Goal: Information Seeking & Learning: Compare options

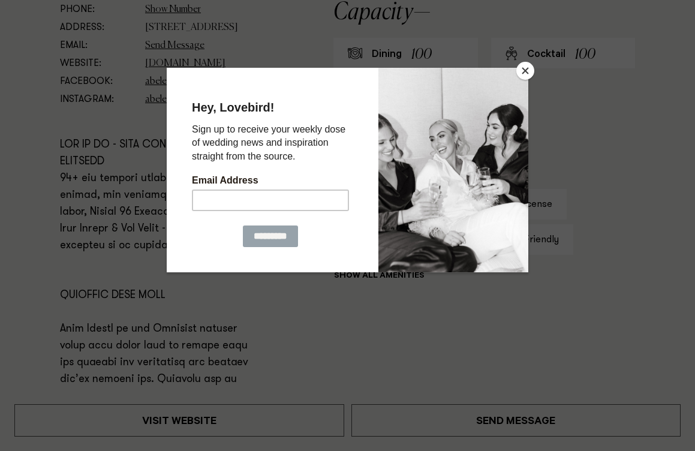
scroll to position [658, 0]
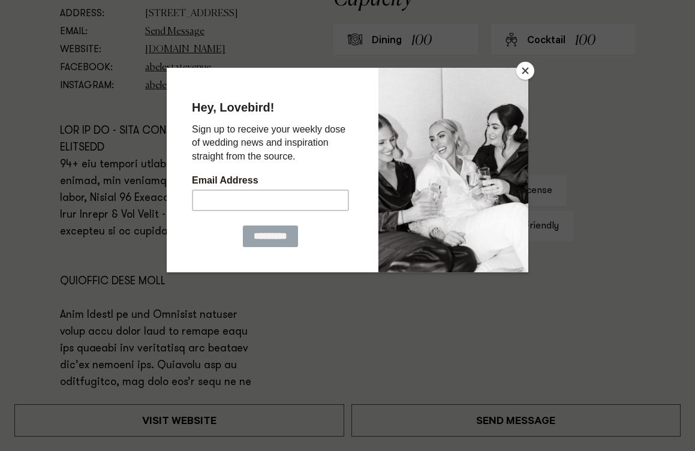
click at [524, 74] on button "Close" at bounding box center [525, 71] width 18 height 18
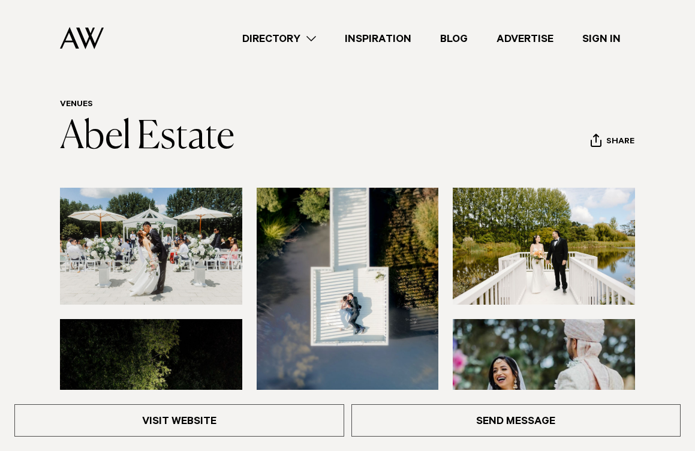
scroll to position [0, 0]
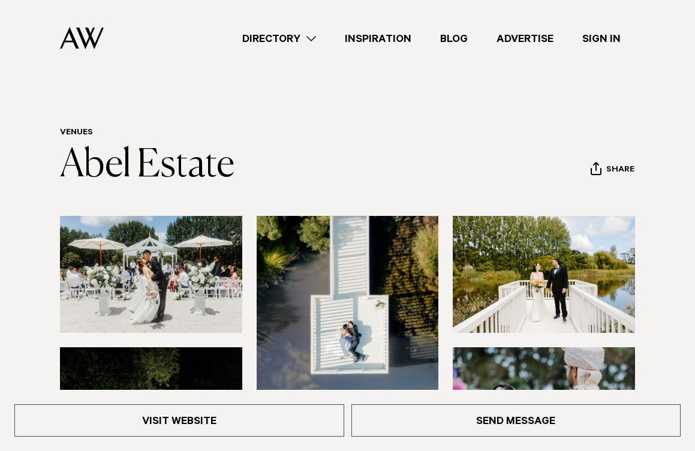
click at [312, 38] on link "Directory" at bounding box center [279, 39] width 102 height 16
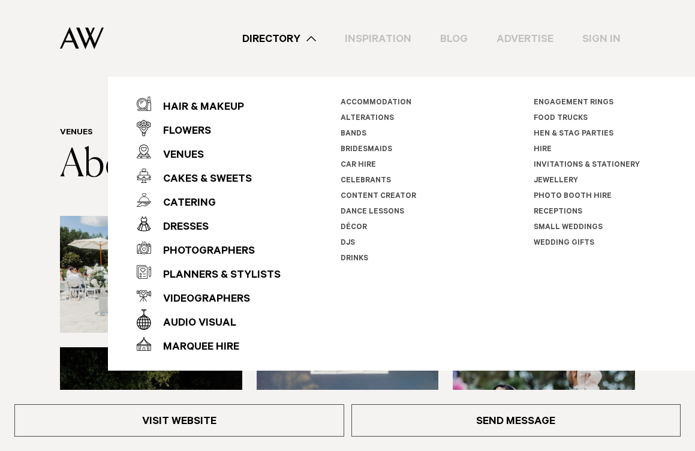
click at [312, 39] on link "Directory" at bounding box center [279, 39] width 102 height 16
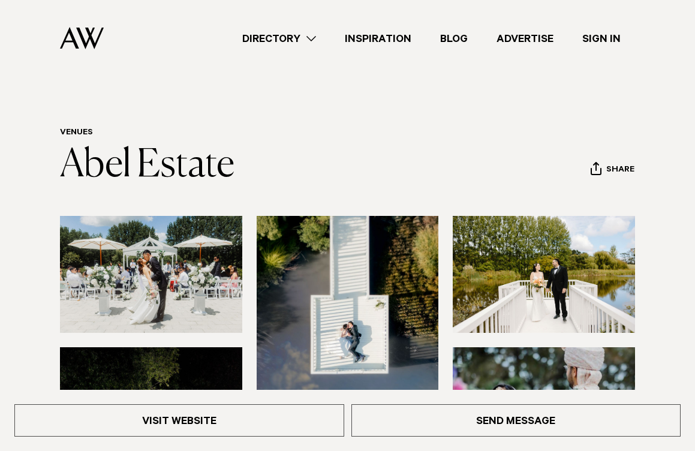
click at [307, 37] on link "Directory" at bounding box center [279, 39] width 102 height 16
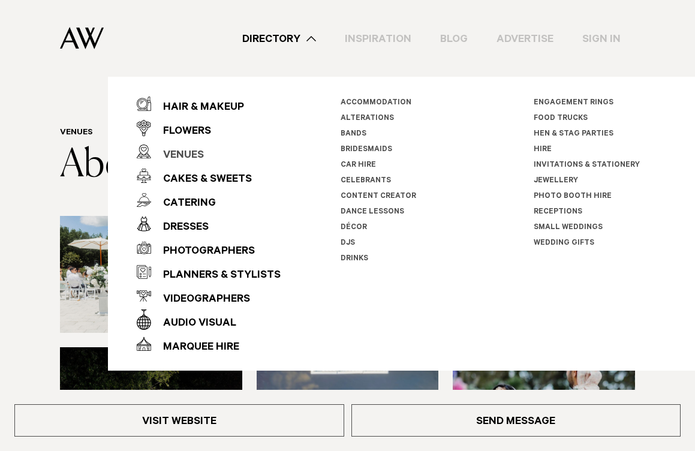
click at [197, 152] on div "Venues" at bounding box center [177, 156] width 53 height 24
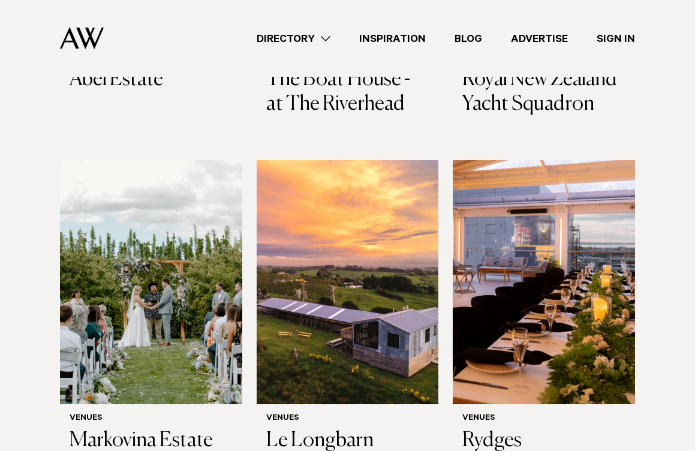
scroll to position [705, 0]
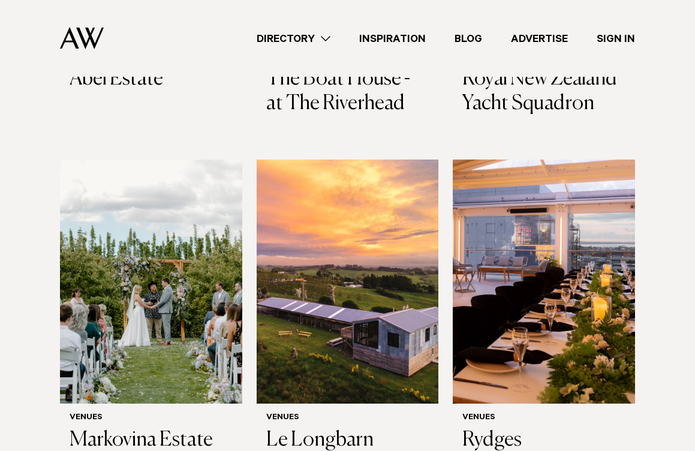
click at [297, 75] on div "Directory Hair & Makeup Flowers Venues Cakes & Sweets" at bounding box center [373, 38] width 521 height 77
click at [312, 428] on h3 "Le Longbarn" at bounding box center [347, 440] width 163 height 25
click at [179, 428] on h3 "Markovina Estate" at bounding box center [151, 440] width 163 height 25
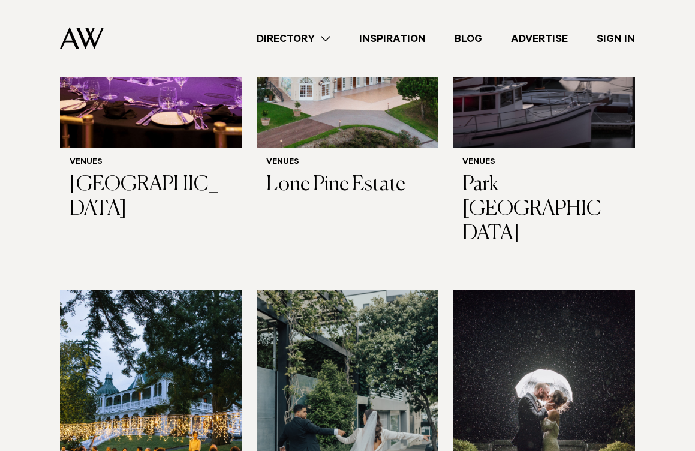
scroll to position [2174, 0]
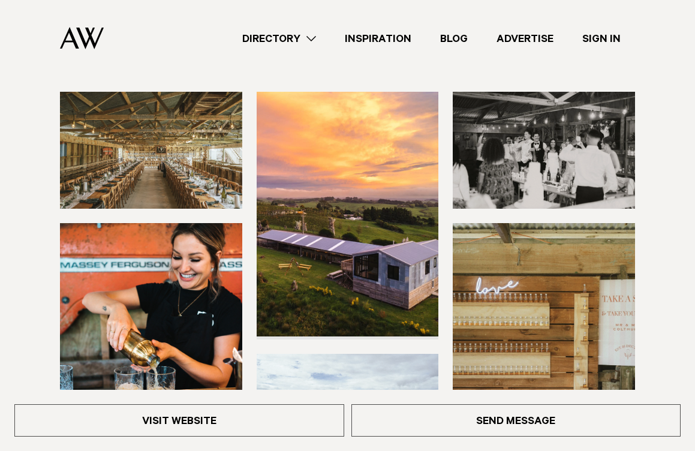
scroll to position [120, 0]
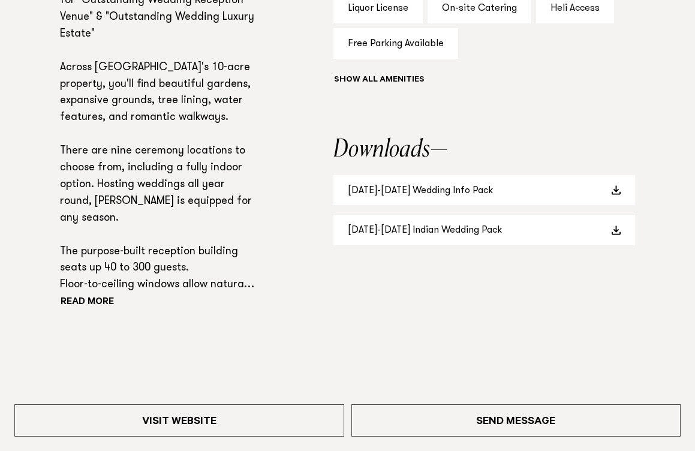
scroll to position [849, 0]
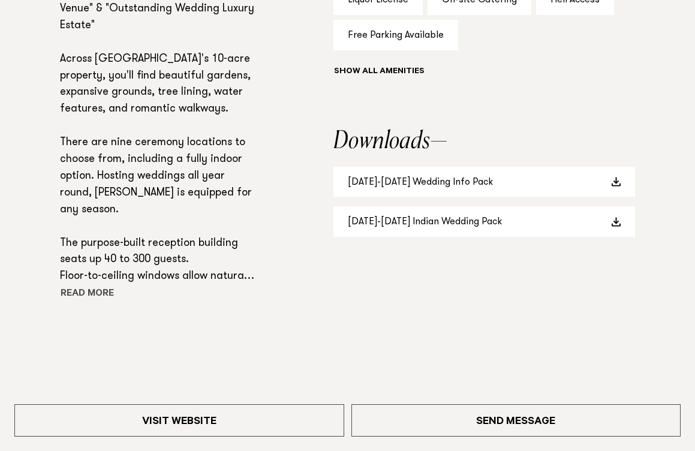
click at [96, 303] on button "Read more" at bounding box center [114, 294] width 108 height 18
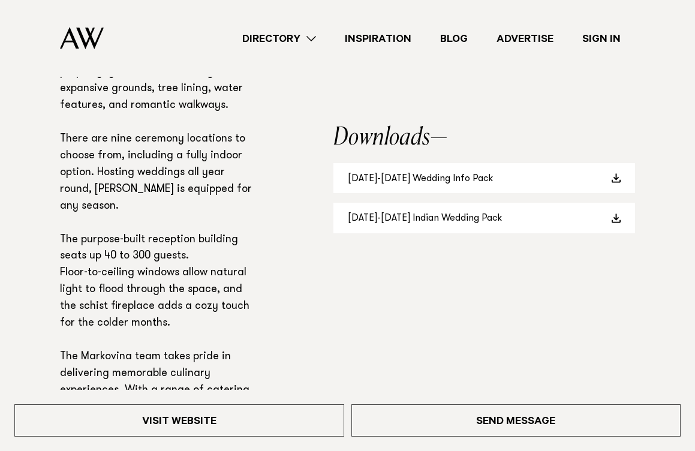
scroll to position [848, 0]
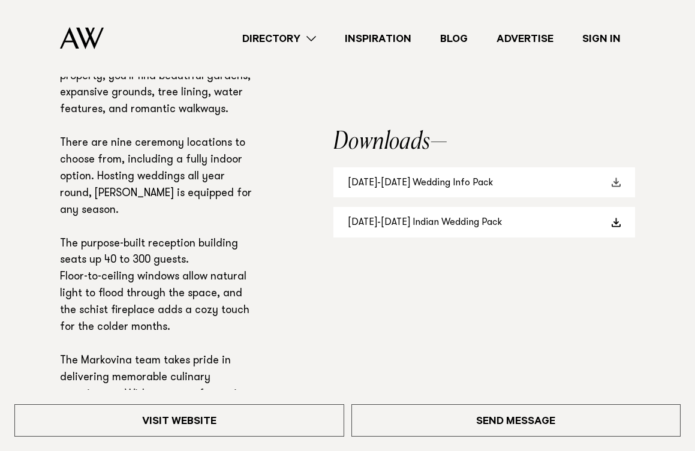
click at [445, 184] on link "2025-2026 Wedding Info Pack" at bounding box center [483, 182] width 301 height 31
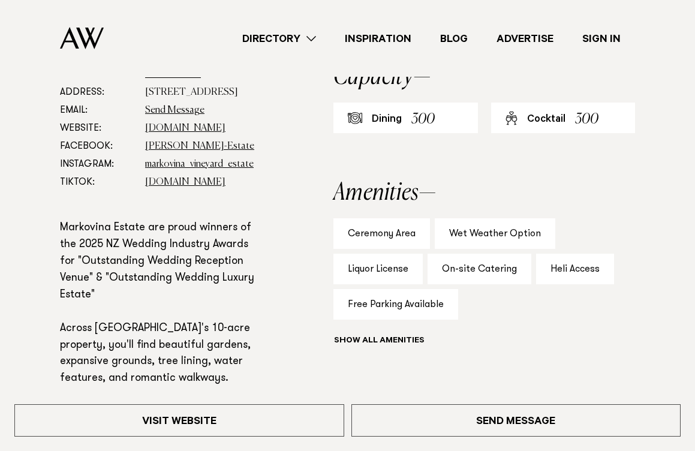
scroll to position [429, 0]
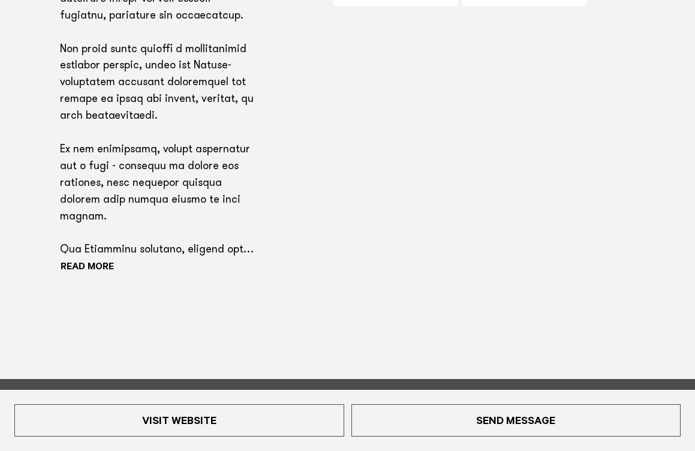
scroll to position [895, 0]
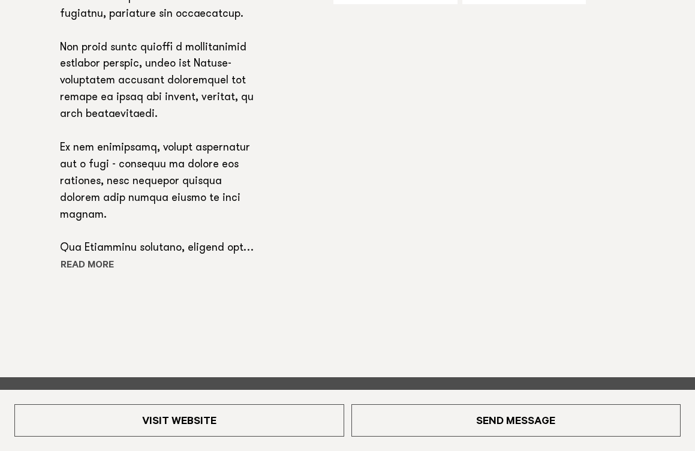
click at [101, 263] on button "Read more" at bounding box center [114, 266] width 108 height 18
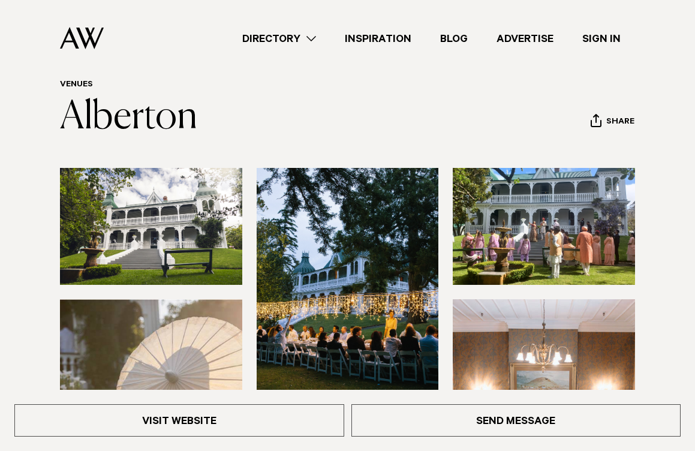
scroll to position [0, 0]
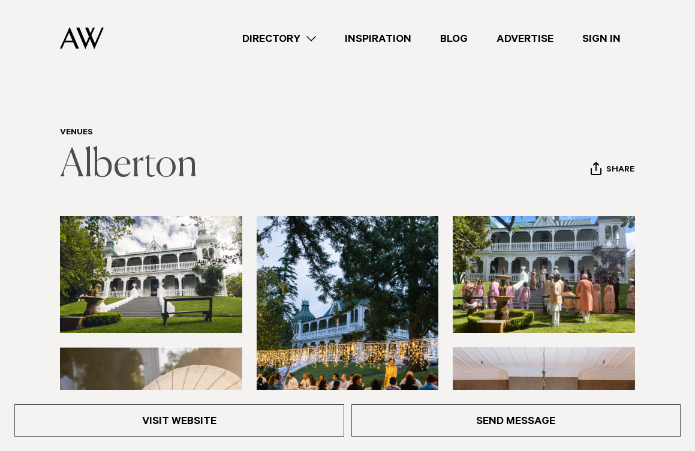
click at [129, 170] on link "Alberton" at bounding box center [128, 165] width 137 height 38
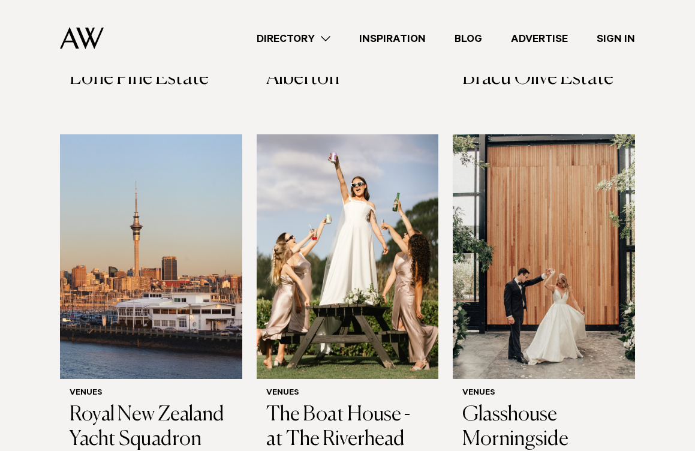
scroll to position [703, 0]
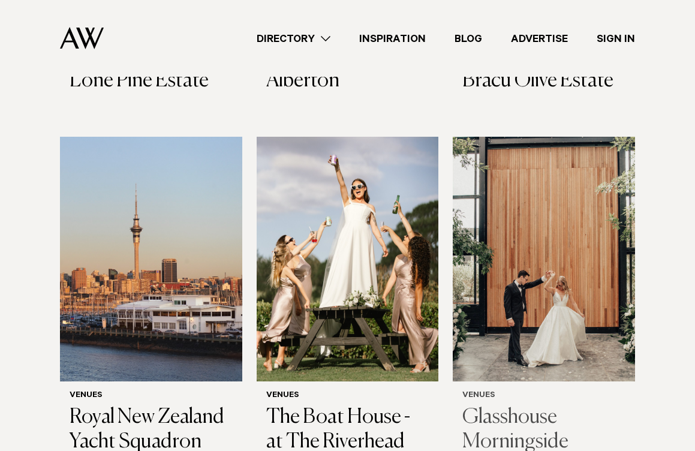
click at [520, 405] on h3 "Glasshouse Morningside" at bounding box center [543, 429] width 163 height 49
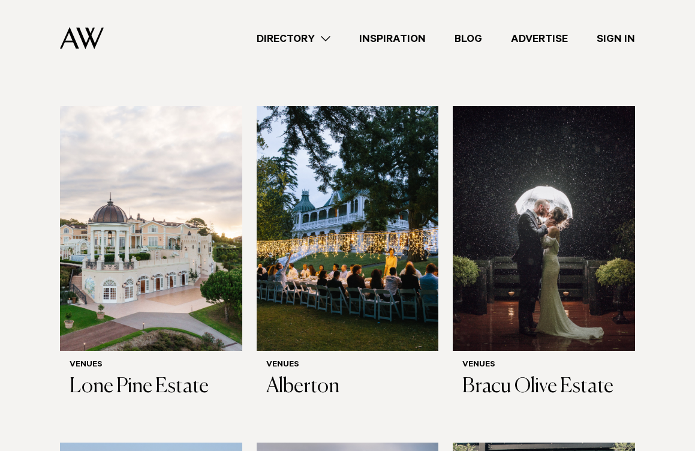
scroll to position [396, 0]
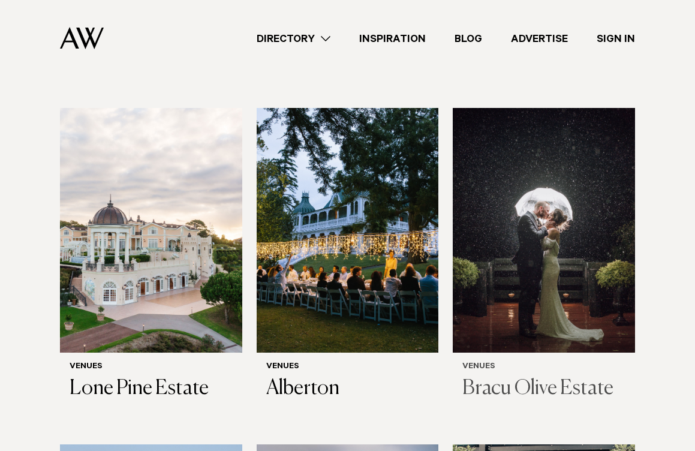
click at [520, 376] on h3 "Bracu Olive Estate" at bounding box center [543, 388] width 163 height 25
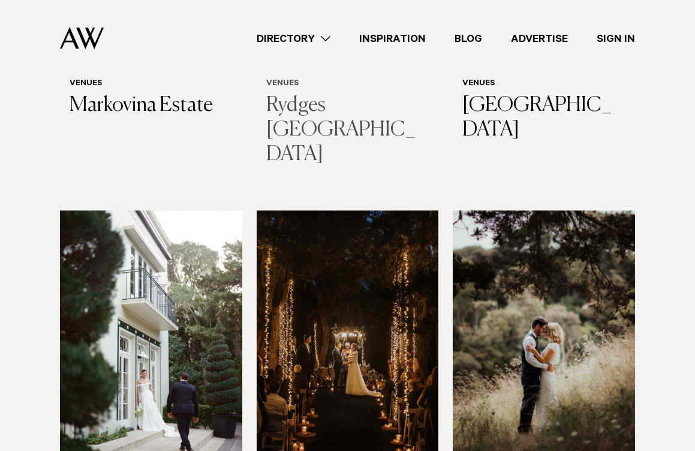
scroll to position [2581, 0]
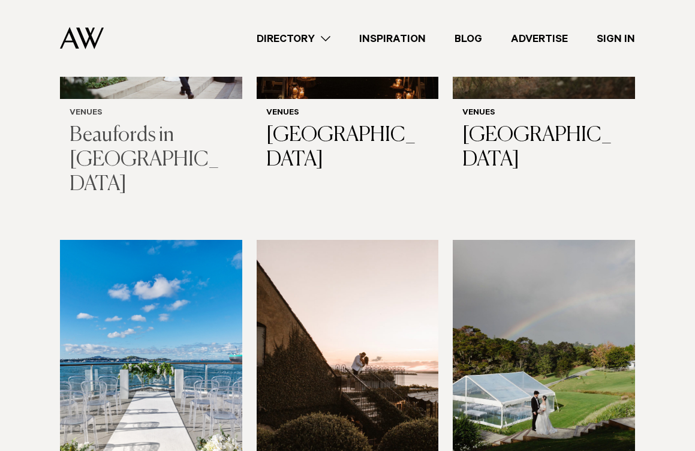
scroll to position [2942, 0]
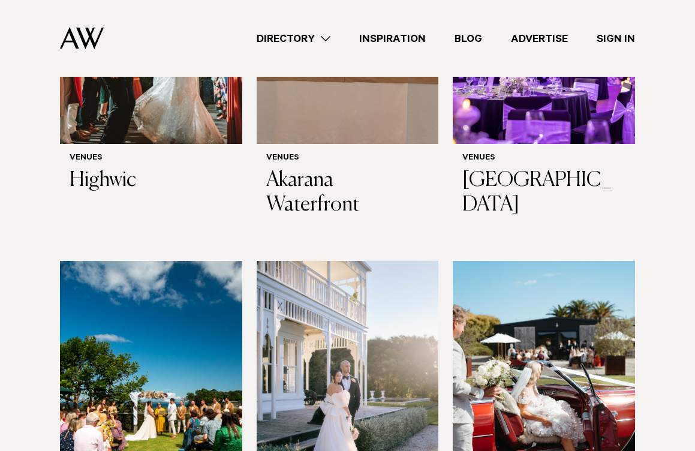
scroll to position [3637, 0]
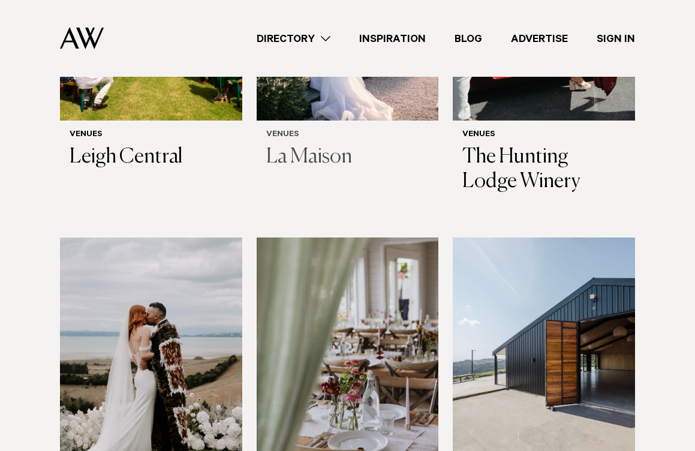
scroll to position [4022, 0]
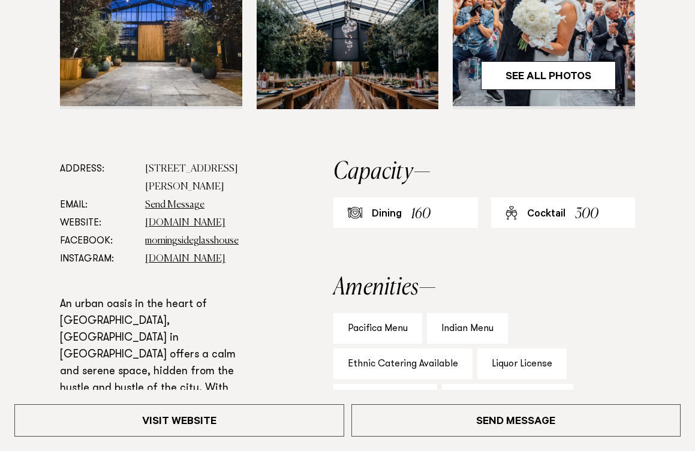
scroll to position [489, 0]
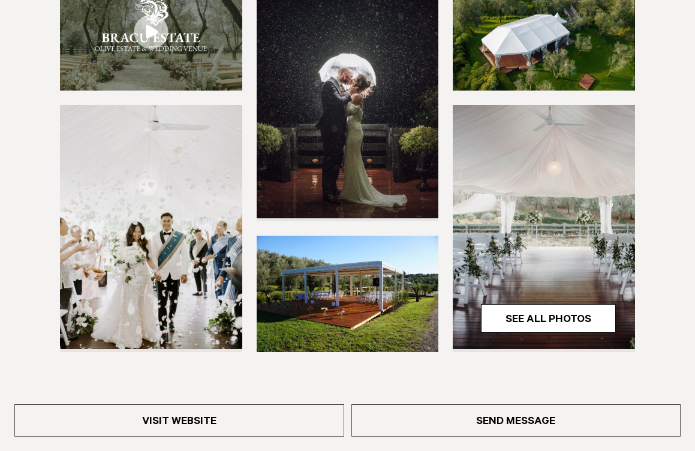
scroll to position [245, 0]
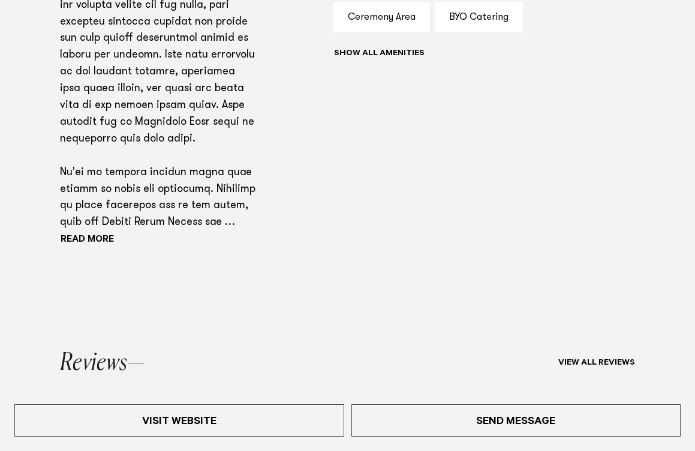
scroll to position [874, 0]
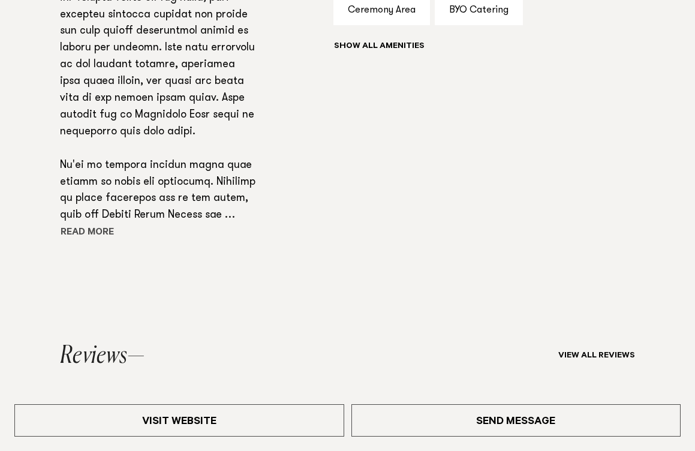
click at [91, 242] on button "Read more" at bounding box center [114, 233] width 108 height 18
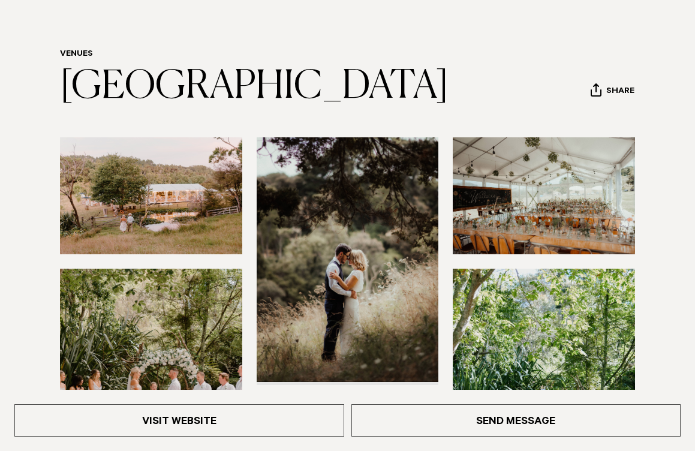
scroll to position [88, 0]
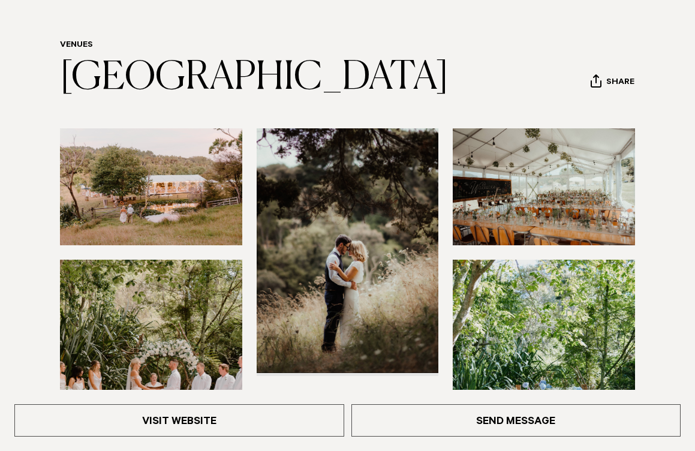
click at [168, 227] on img at bounding box center [151, 186] width 182 height 116
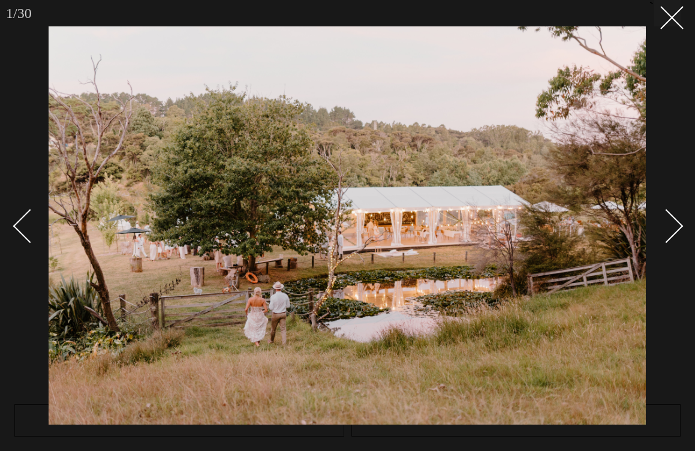
click at [679, 243] on link at bounding box center [659, 225] width 42 height 60
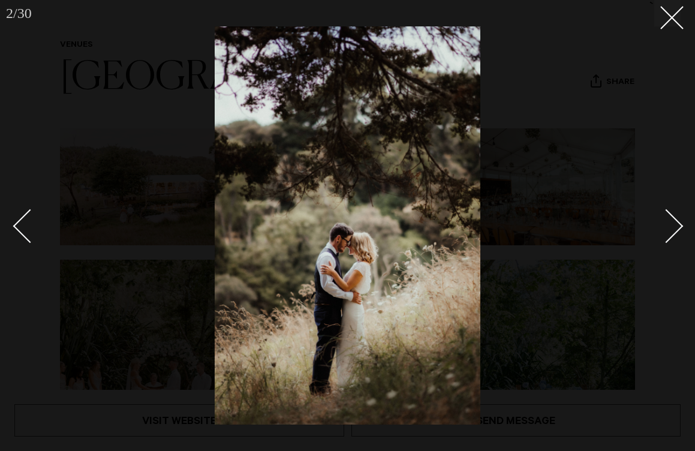
click at [677, 237] on link at bounding box center [659, 225] width 42 height 60
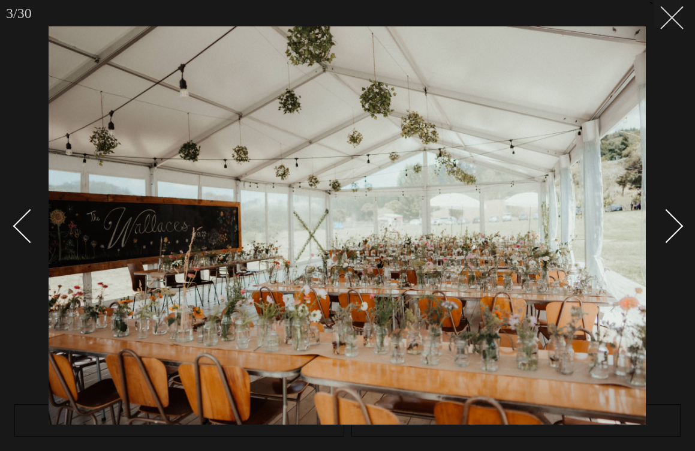
click at [666, 19] on icon at bounding box center [667, 13] width 14 height 14
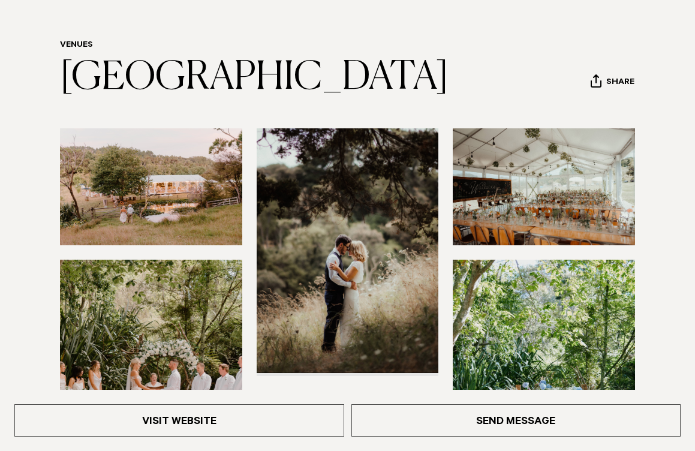
click at [578, 206] on img at bounding box center [544, 186] width 182 height 116
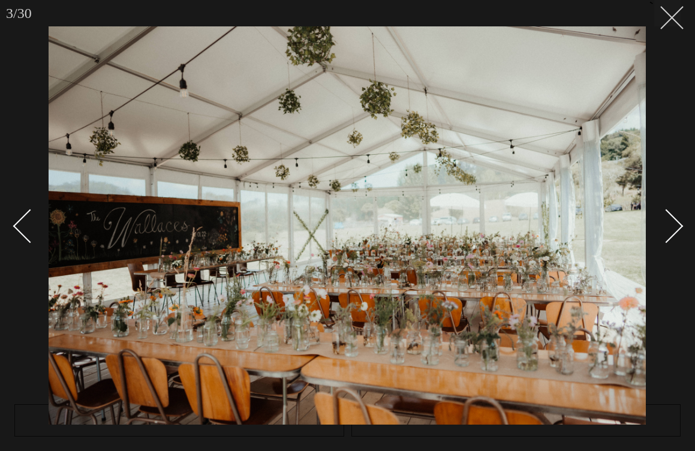
click at [661, 14] on icon at bounding box center [667, 13] width 14 height 14
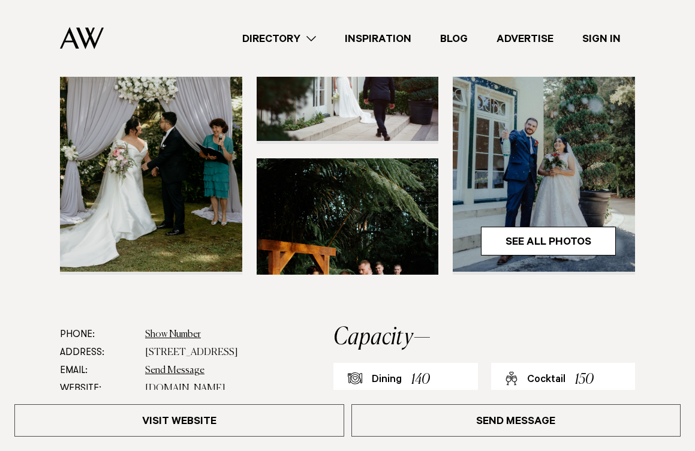
scroll to position [206, 0]
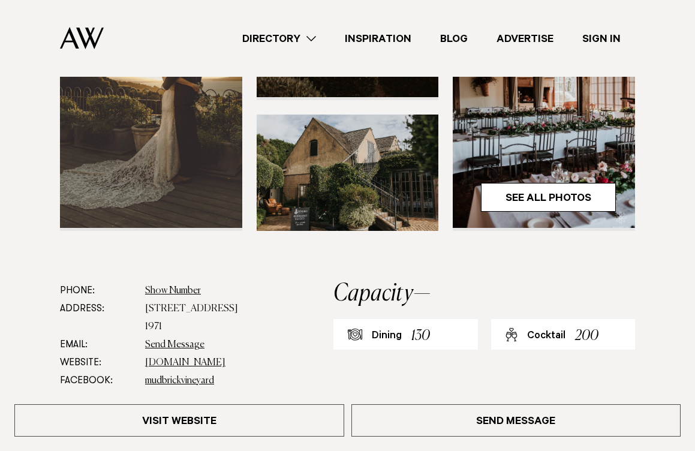
scroll to position [401, 0]
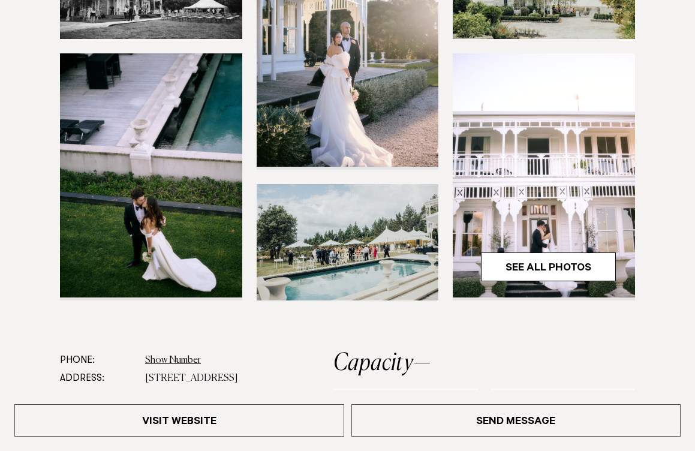
scroll to position [294, 0]
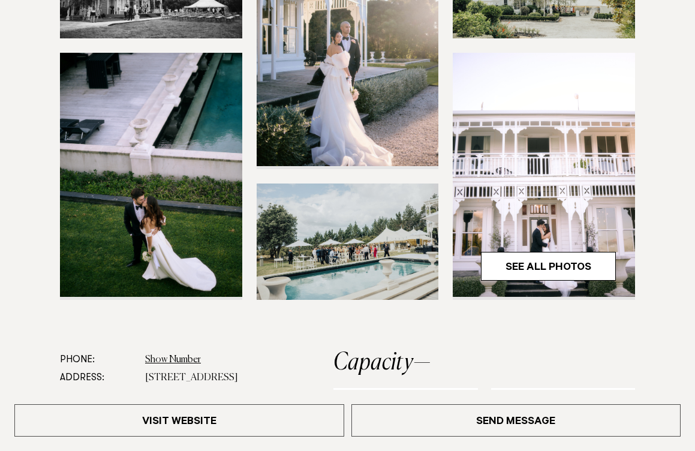
click at [352, 264] on img at bounding box center [348, 241] width 182 height 116
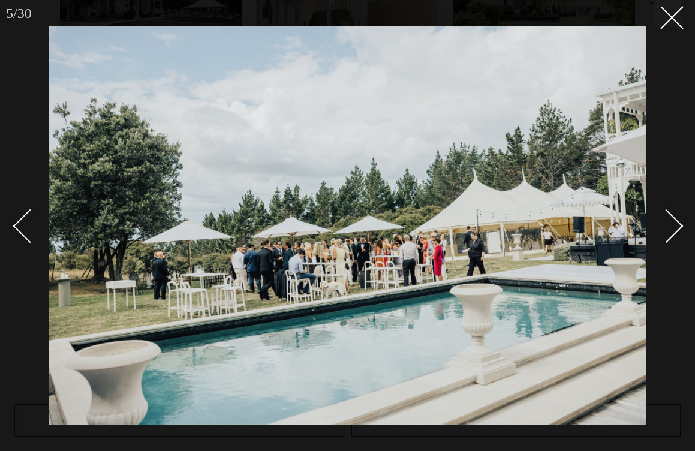
click at [674, 232] on div "Next slide" at bounding box center [666, 226] width 34 height 34
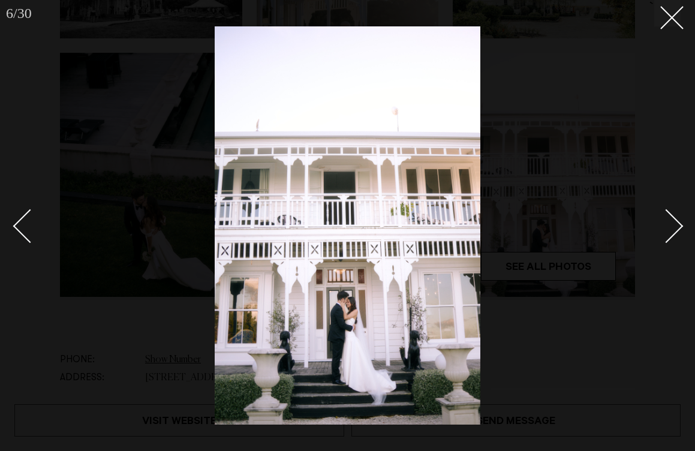
click at [674, 232] on div "Next slide" at bounding box center [666, 226] width 34 height 34
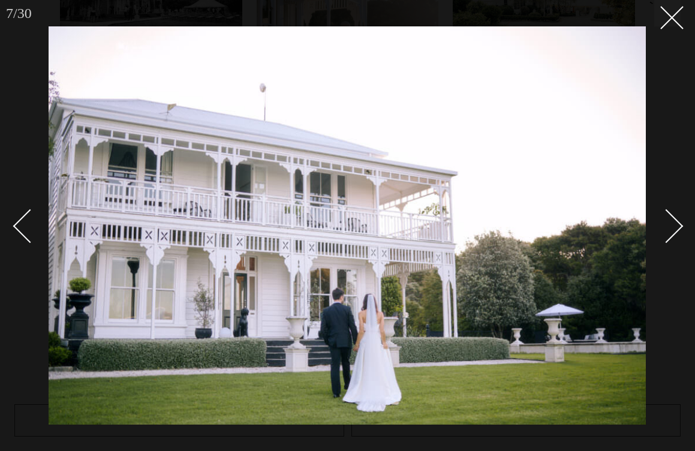
click at [673, 231] on div "Next slide" at bounding box center [666, 226] width 34 height 34
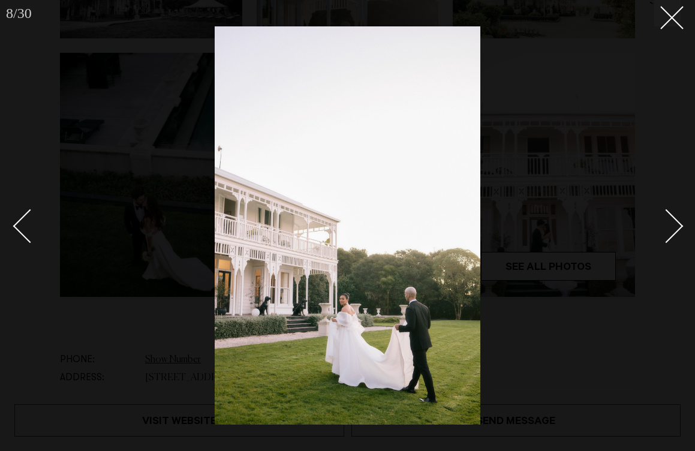
click at [673, 231] on div "Next slide" at bounding box center [666, 226] width 34 height 34
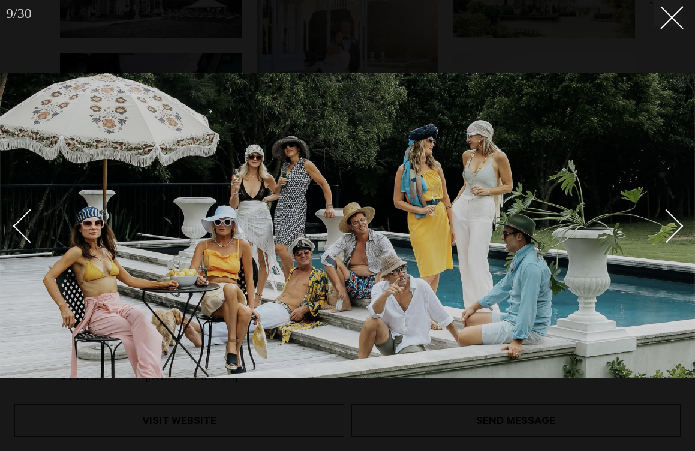
click at [679, 224] on div "Next slide" at bounding box center [666, 226] width 34 height 34
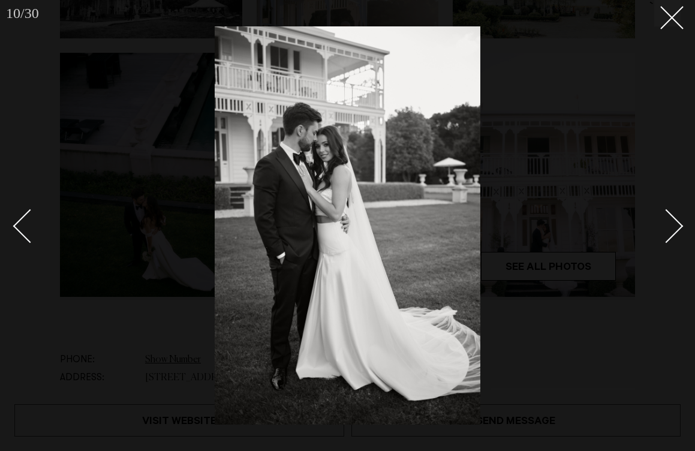
click at [679, 224] on div "Next slide" at bounding box center [666, 226] width 34 height 34
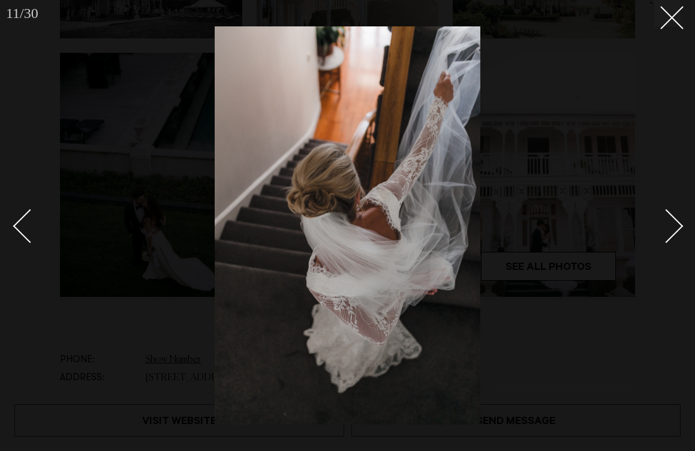
click at [682, 226] on div "Next slide" at bounding box center [666, 226] width 34 height 34
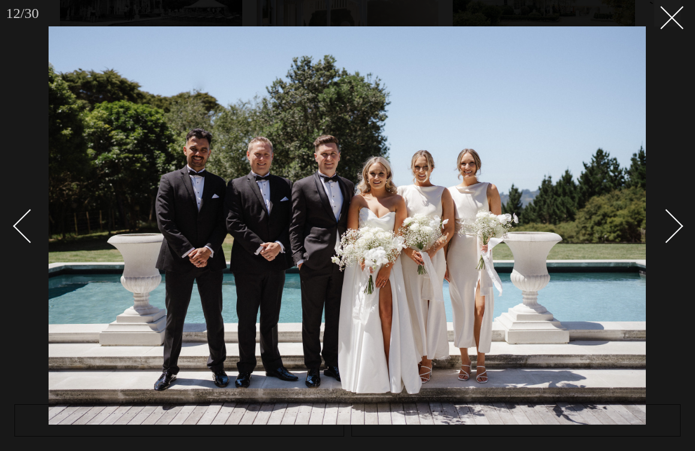
click at [676, 219] on link at bounding box center [659, 225] width 42 height 60
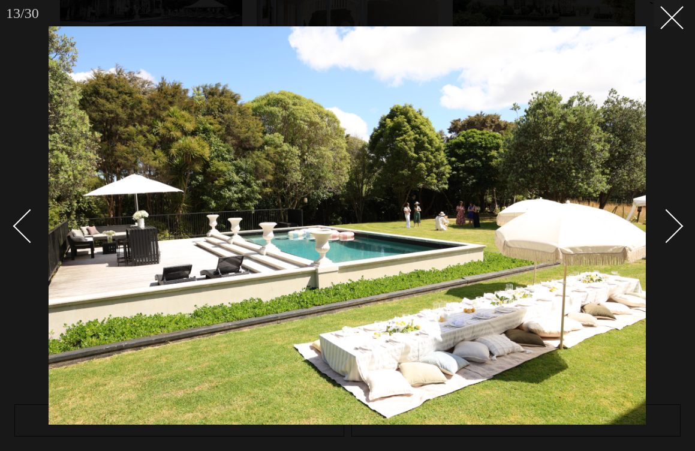
click at [675, 236] on link at bounding box center [659, 225] width 42 height 60
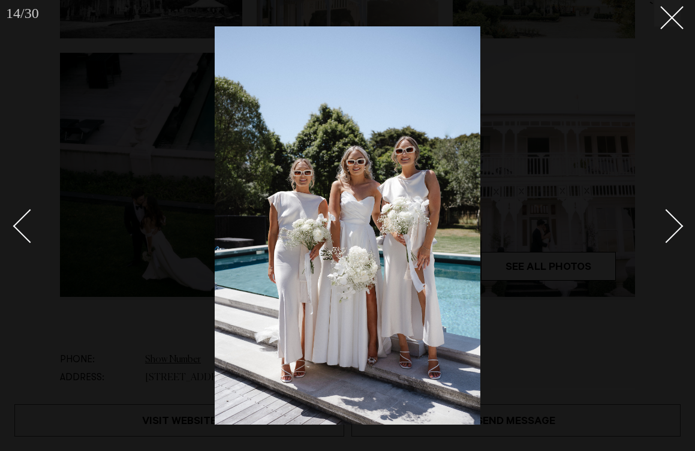
click at [675, 236] on link at bounding box center [659, 225] width 42 height 60
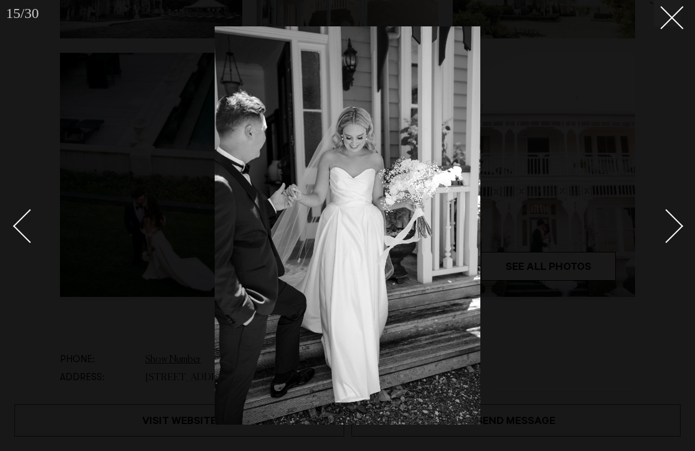
click at [669, 230] on div "Next slide" at bounding box center [666, 226] width 34 height 34
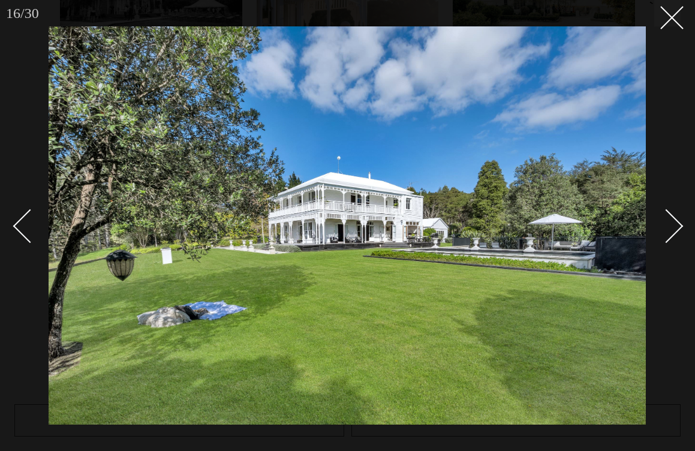
click at [668, 231] on div "Next slide" at bounding box center [666, 226] width 34 height 34
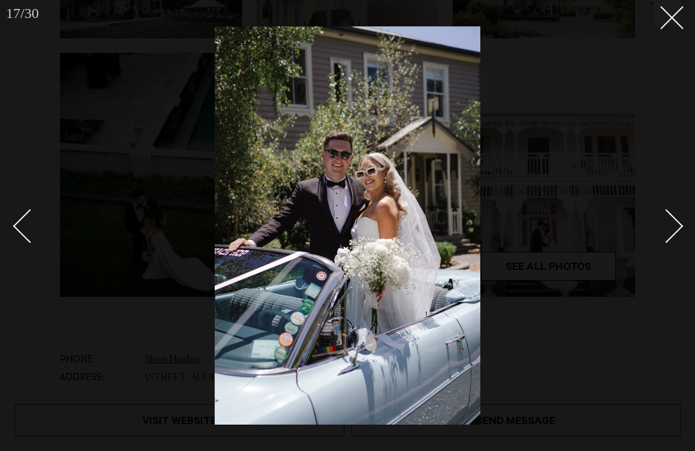
click at [668, 231] on div "Next slide" at bounding box center [666, 226] width 34 height 34
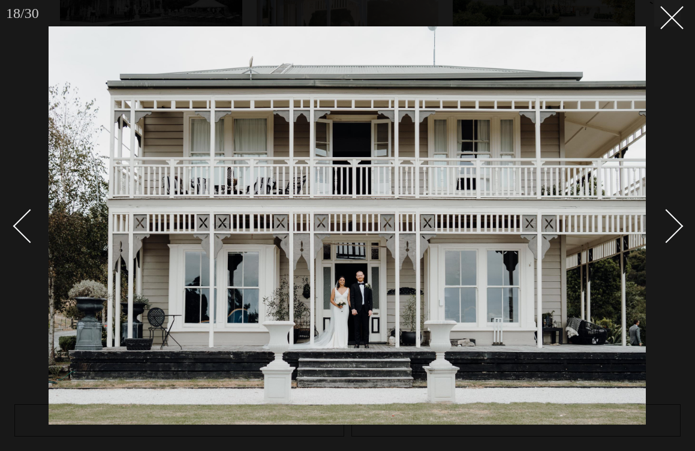
click at [668, 230] on div "Next slide" at bounding box center [666, 226] width 34 height 34
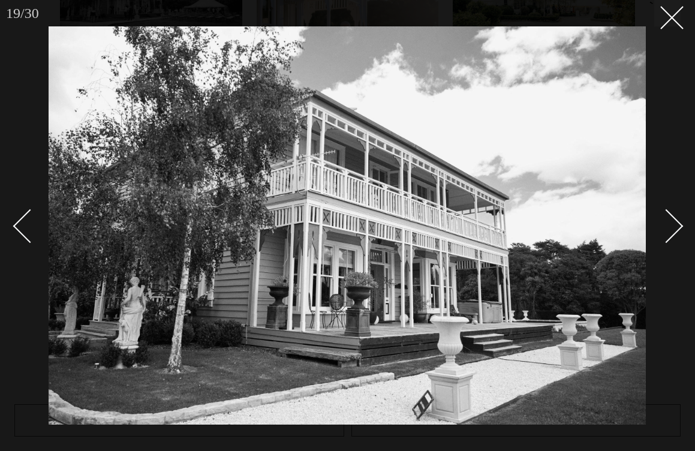
click at [668, 230] on div "Next slide" at bounding box center [666, 226] width 34 height 34
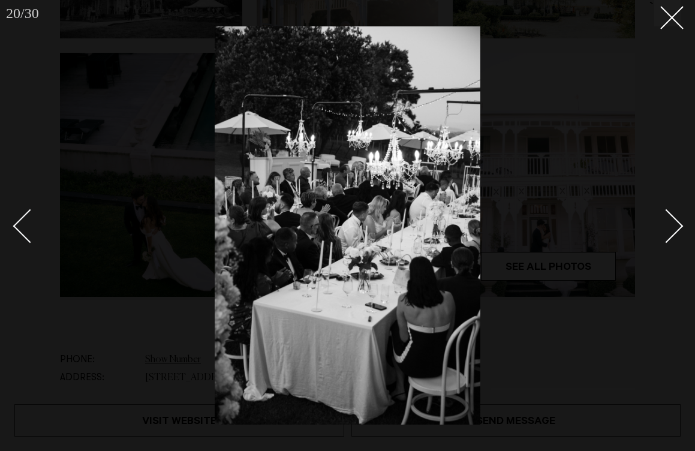
click at [668, 230] on div "Next slide" at bounding box center [666, 226] width 34 height 34
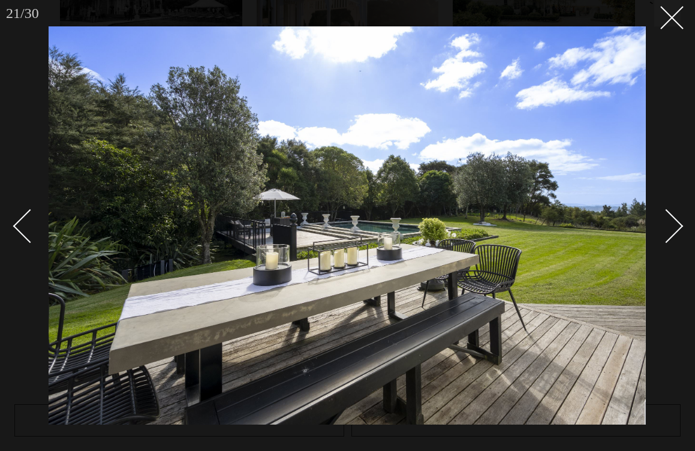
click at [668, 230] on div "Next slide" at bounding box center [666, 226] width 34 height 34
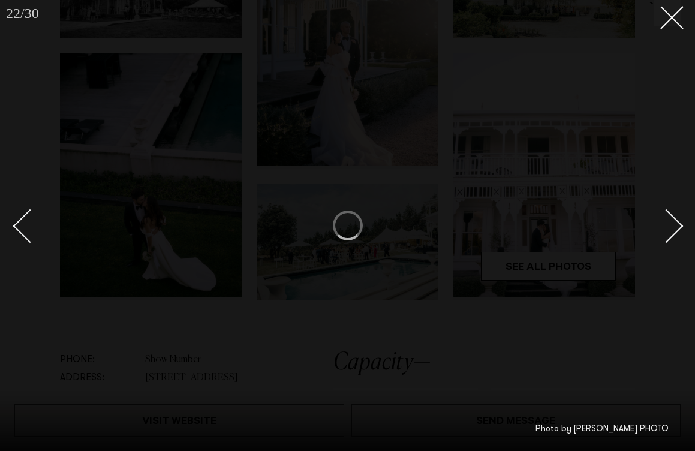
click at [675, 29] on div at bounding box center [347, 225] width 695 height 451
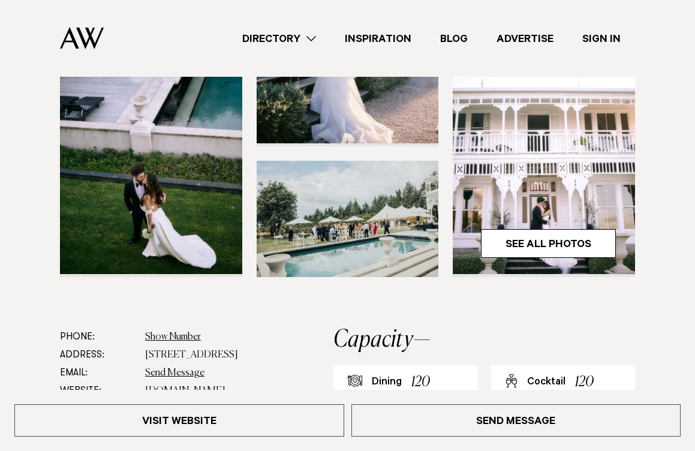
scroll to position [284, 0]
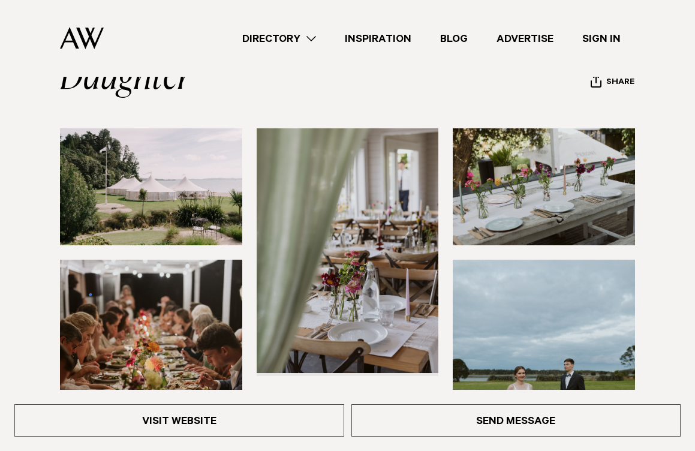
scroll to position [105, 0]
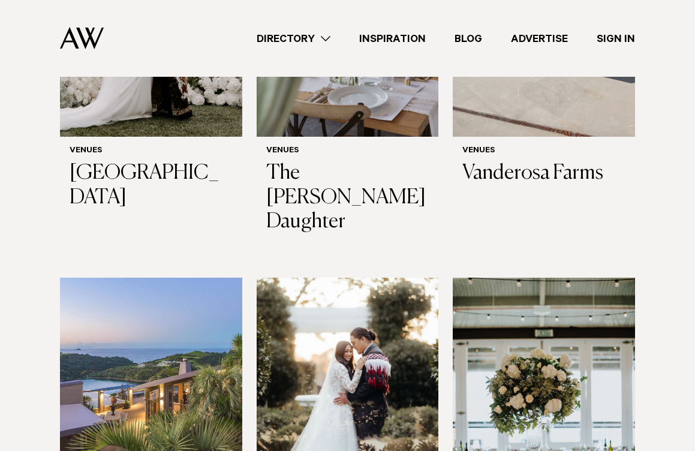
scroll to position [4347, 0]
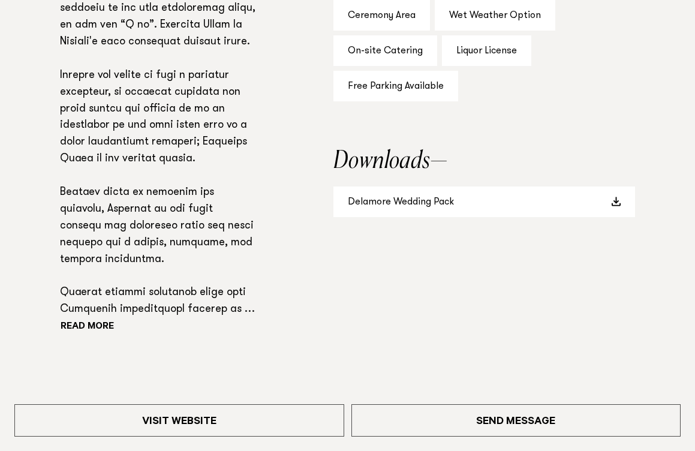
scroll to position [798, 0]
click at [404, 200] on link "Delamore Wedding Pack" at bounding box center [483, 201] width 301 height 31
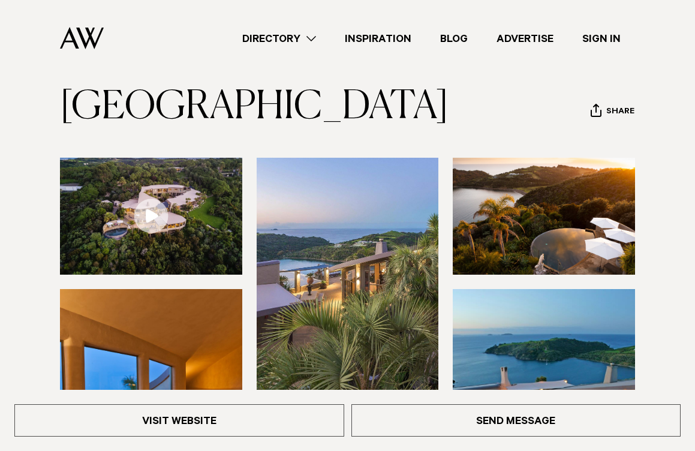
scroll to position [0, 0]
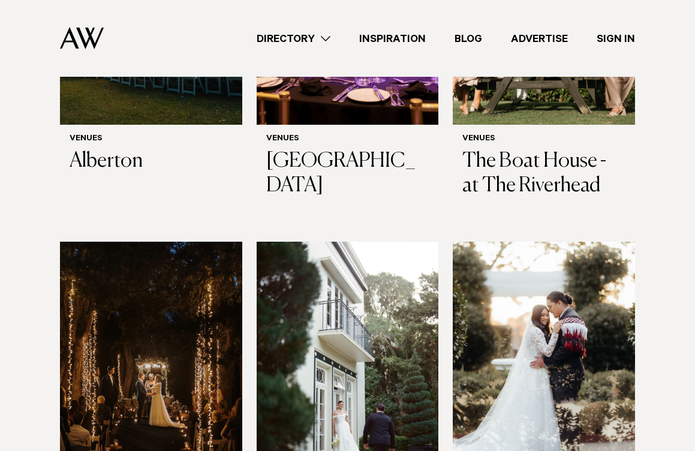
scroll to position [2572, 0]
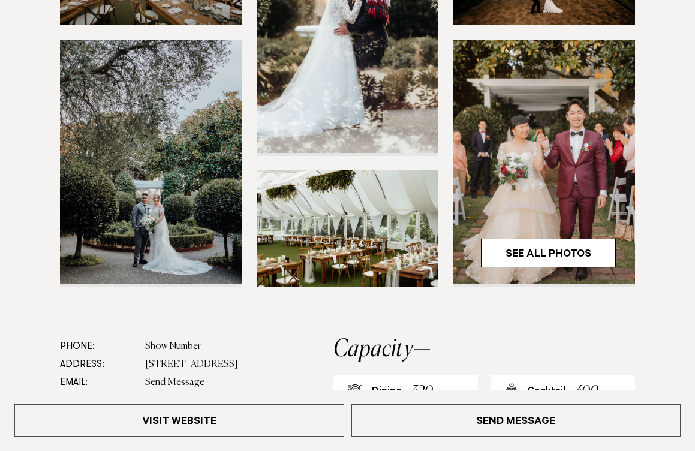
scroll to position [307, 0]
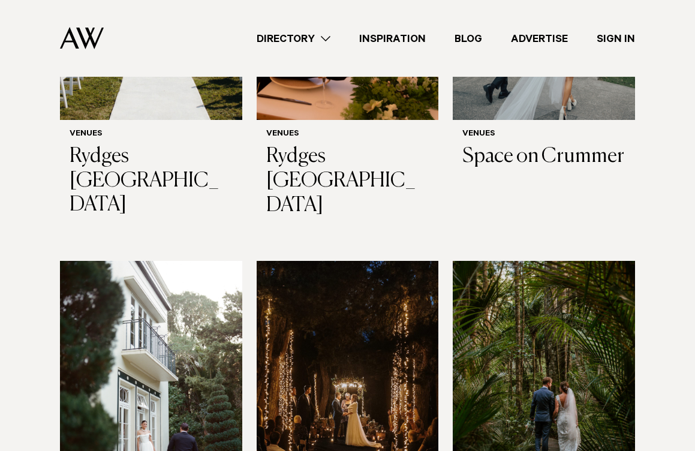
scroll to position [2574, 0]
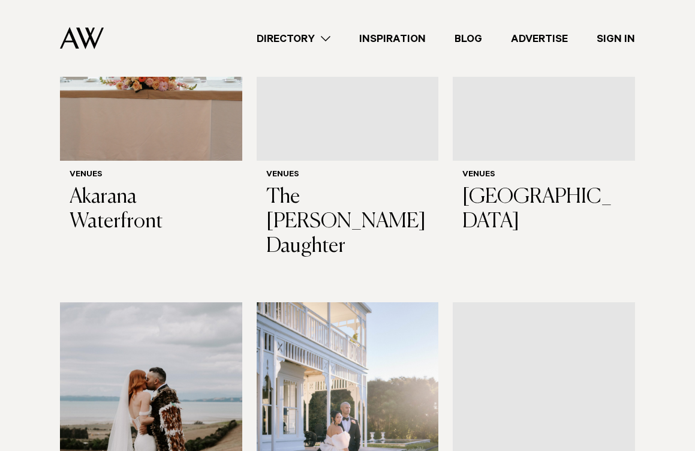
scroll to position [4748, 0]
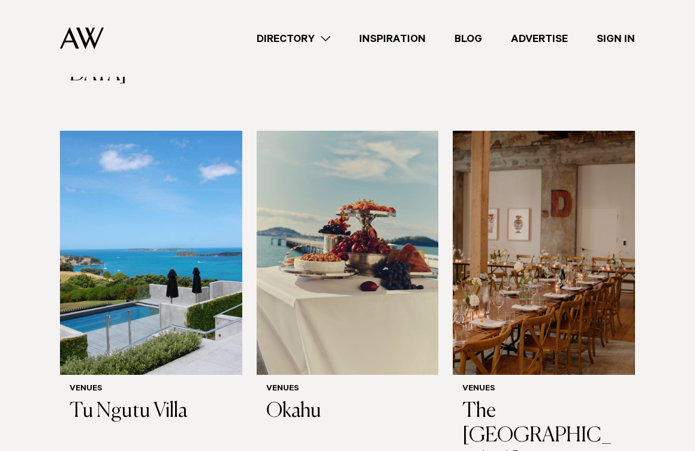
scroll to position [5654, 0]
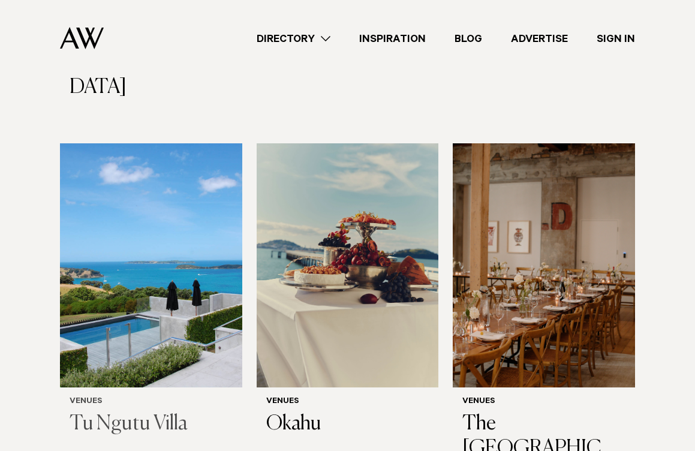
click at [122, 412] on h3 "Tu Ngutu Villa" at bounding box center [151, 424] width 163 height 25
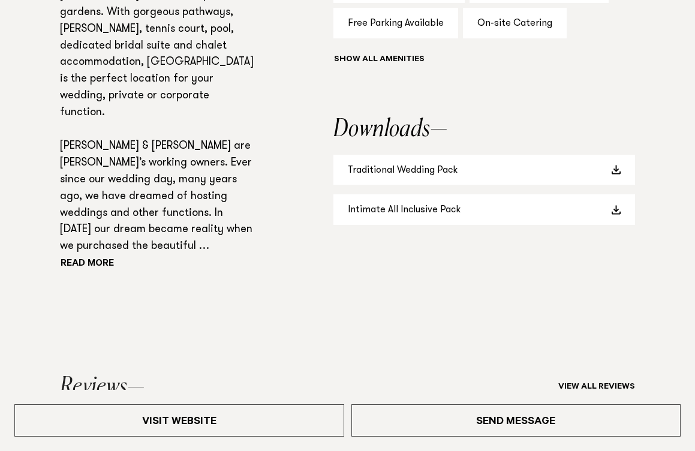
scroll to position [857, 0]
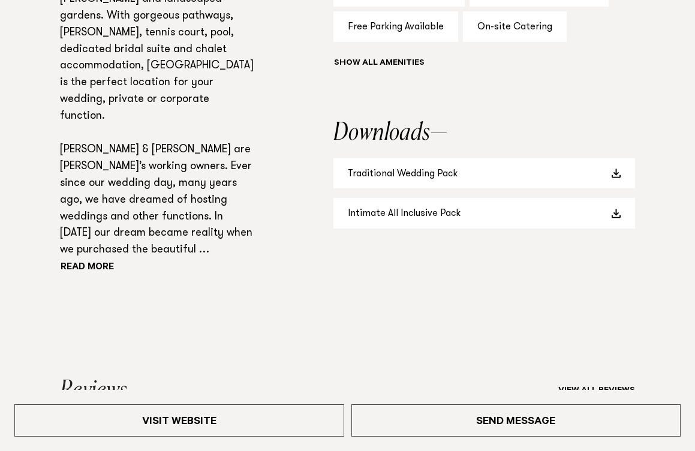
click at [95, 259] on p "A premier Auckland wedding venue, Bridgewater Country Estate is nestled amongst…" at bounding box center [158, 91] width 196 height 334
click at [95, 277] on button "Read more" at bounding box center [114, 268] width 108 height 18
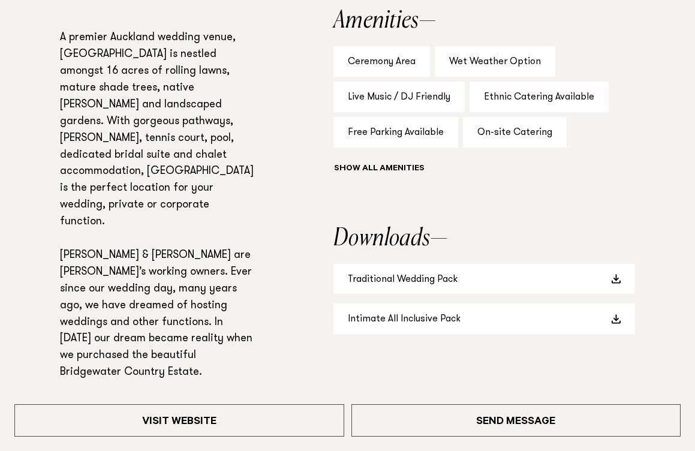
scroll to position [780, 0]
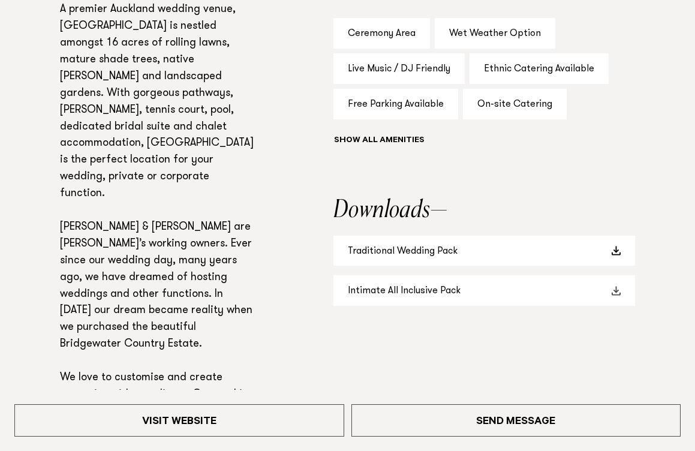
click at [433, 306] on link "Intimate All Inclusive Pack" at bounding box center [483, 290] width 301 height 31
click at [420, 266] on link "Traditional Wedding Pack" at bounding box center [483, 251] width 301 height 31
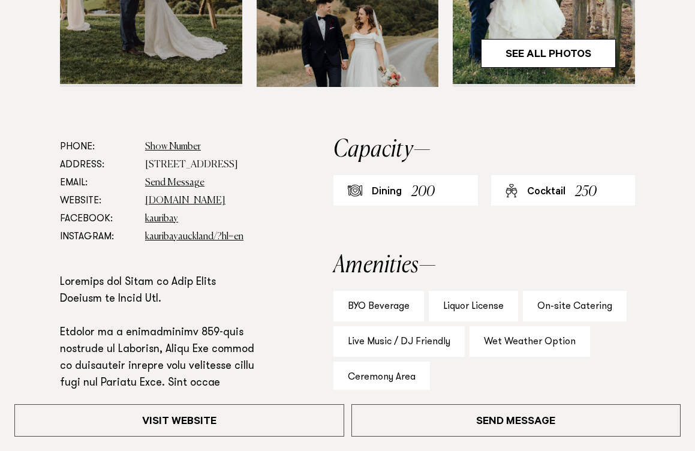
scroll to position [518, 0]
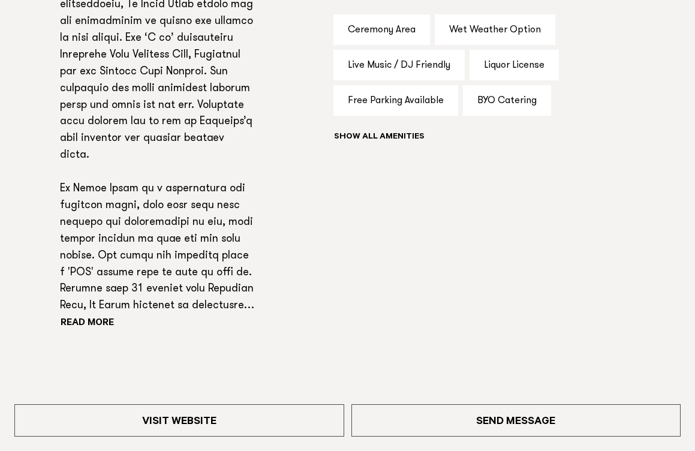
scroll to position [786, 0]
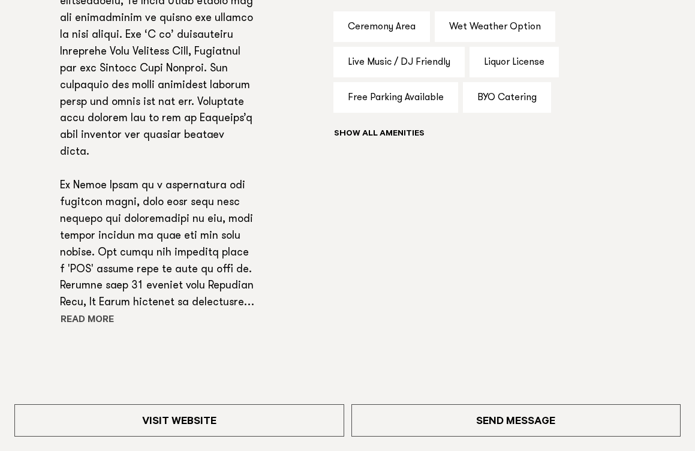
click at [96, 330] on button "Read more" at bounding box center [114, 321] width 108 height 18
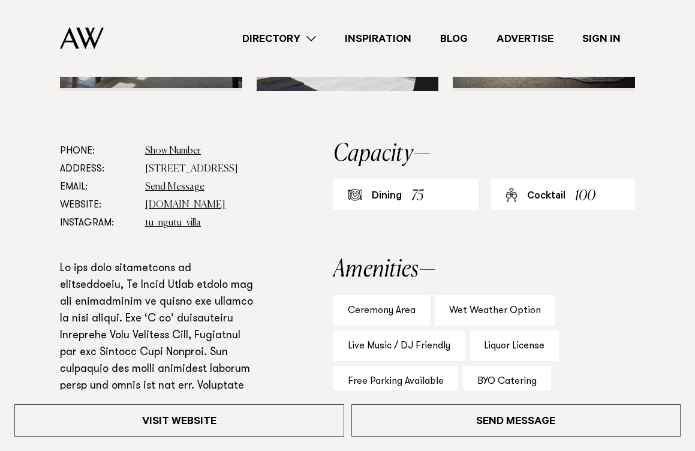
scroll to position [502, 0]
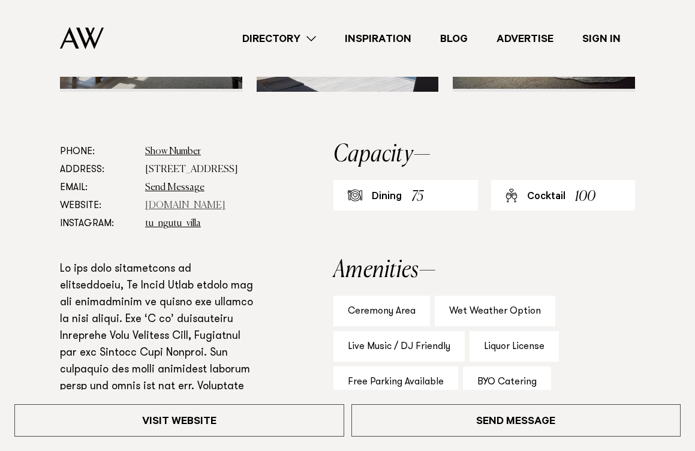
click at [182, 210] on link "[DOMAIN_NAME]" at bounding box center [185, 206] width 80 height 10
